Goal: Information Seeking & Learning: Learn about a topic

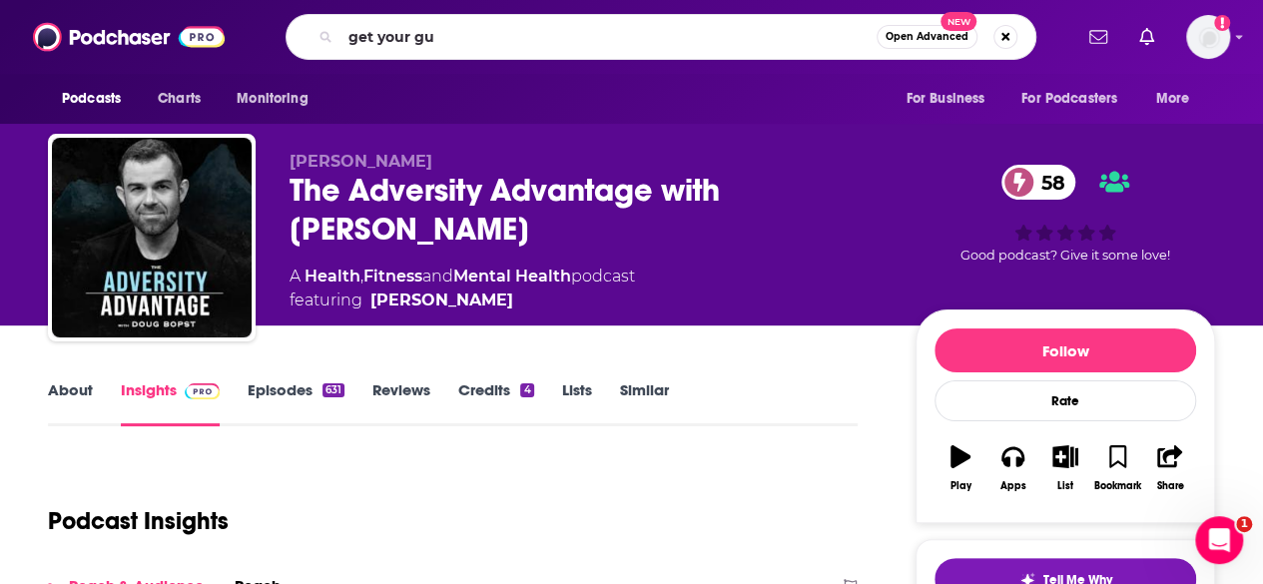
type input "get your guy"
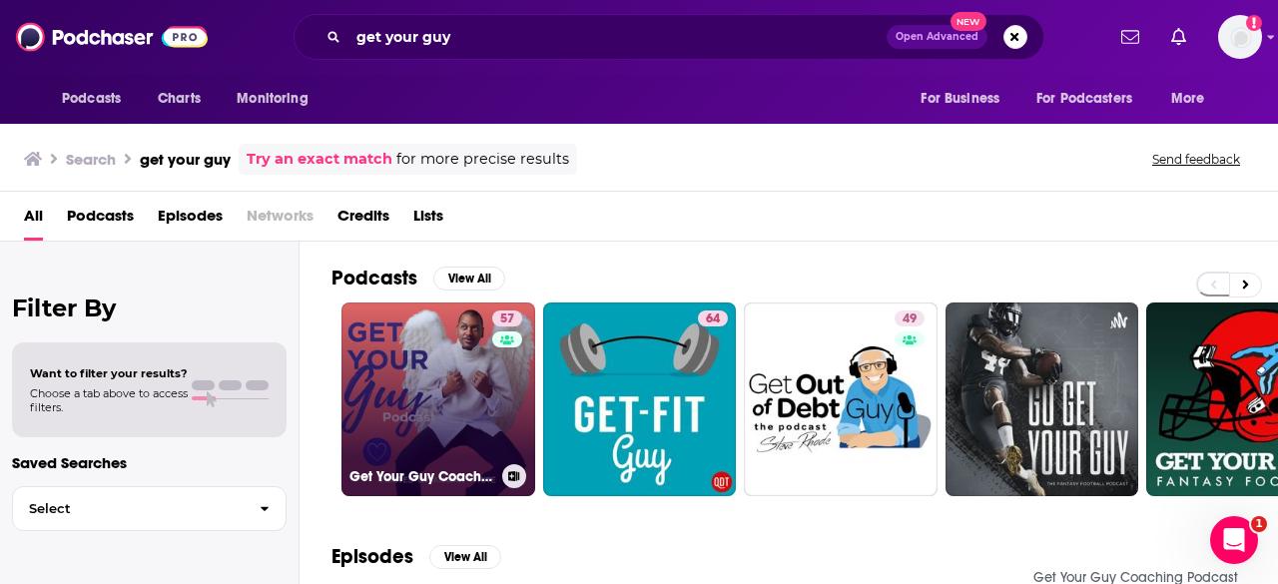
click at [451, 367] on link "57 Get Your Guy Coaching Podcast" at bounding box center [439, 400] width 194 height 194
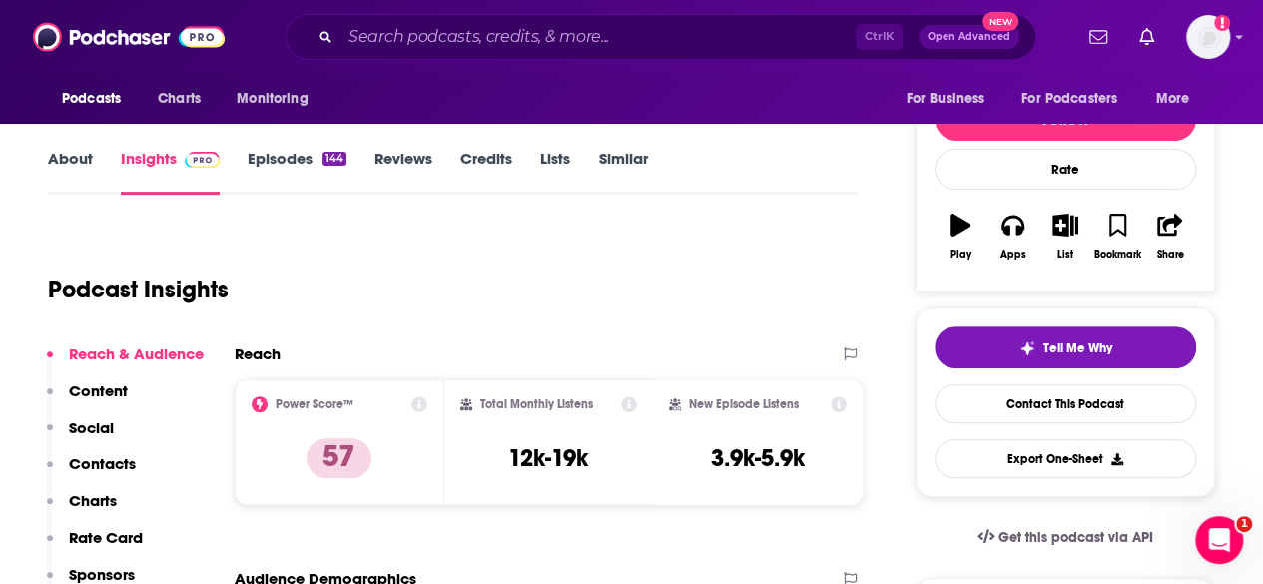
scroll to position [300, 0]
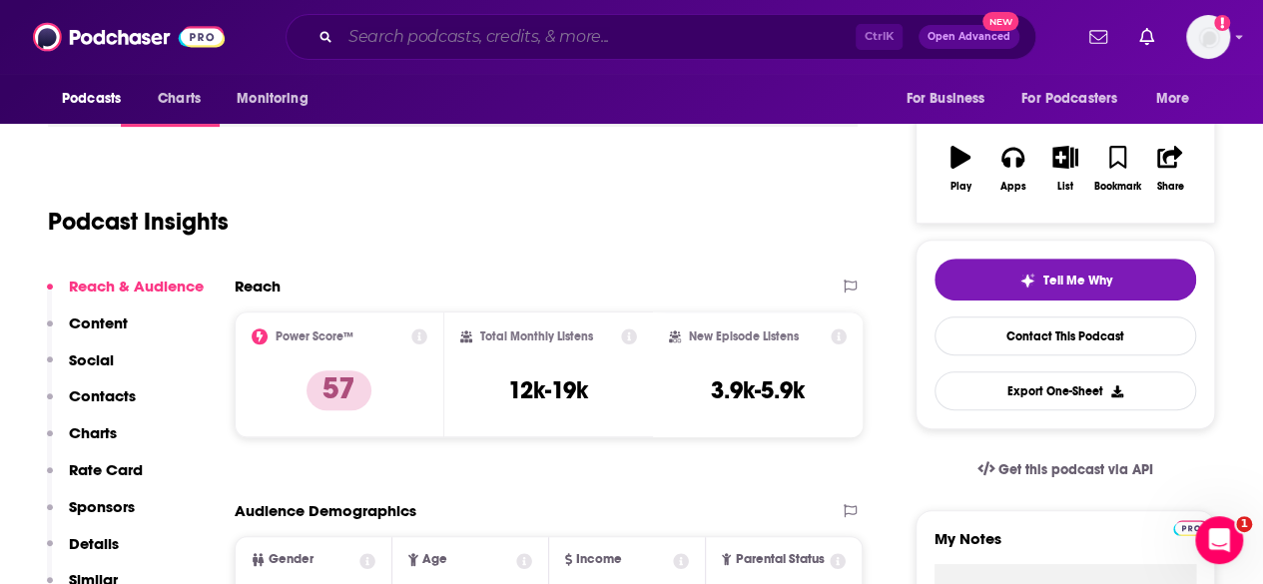
click at [497, 41] on input "Search podcasts, credits, & more..." at bounding box center [598, 37] width 515 height 32
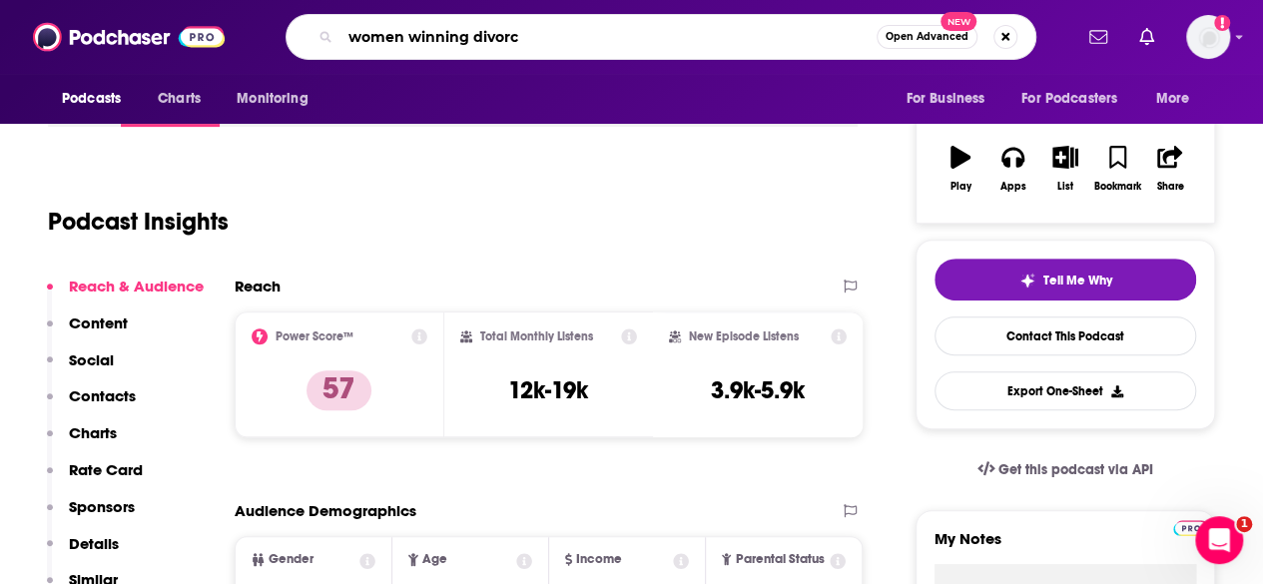
type input "women winning divorce"
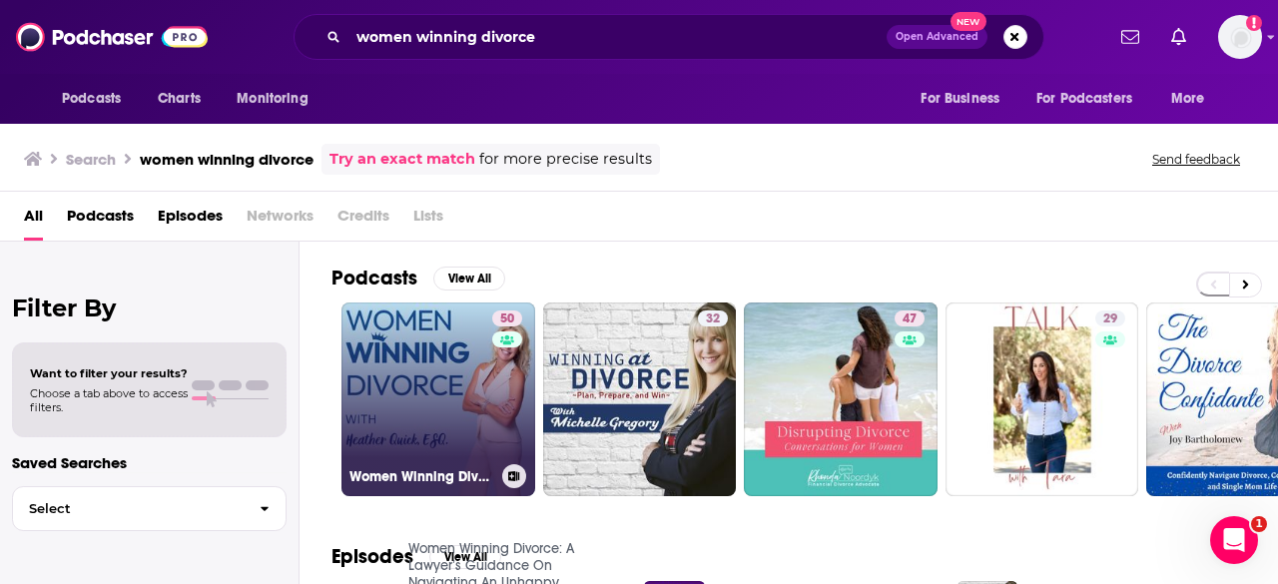
click at [432, 350] on link "50 Women Winning Divorce: A Lawyer’s Guidance On Navigating An Unhappy Marriage…" at bounding box center [439, 400] width 194 height 194
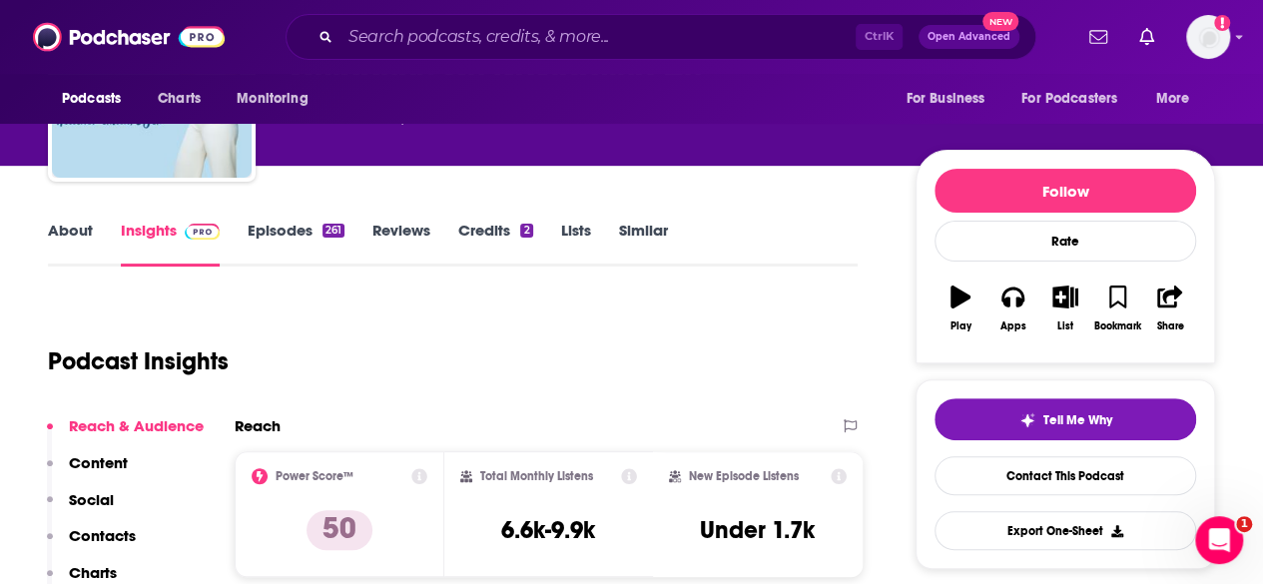
scroll to position [300, 0]
